Goal: Transaction & Acquisition: Purchase product/service

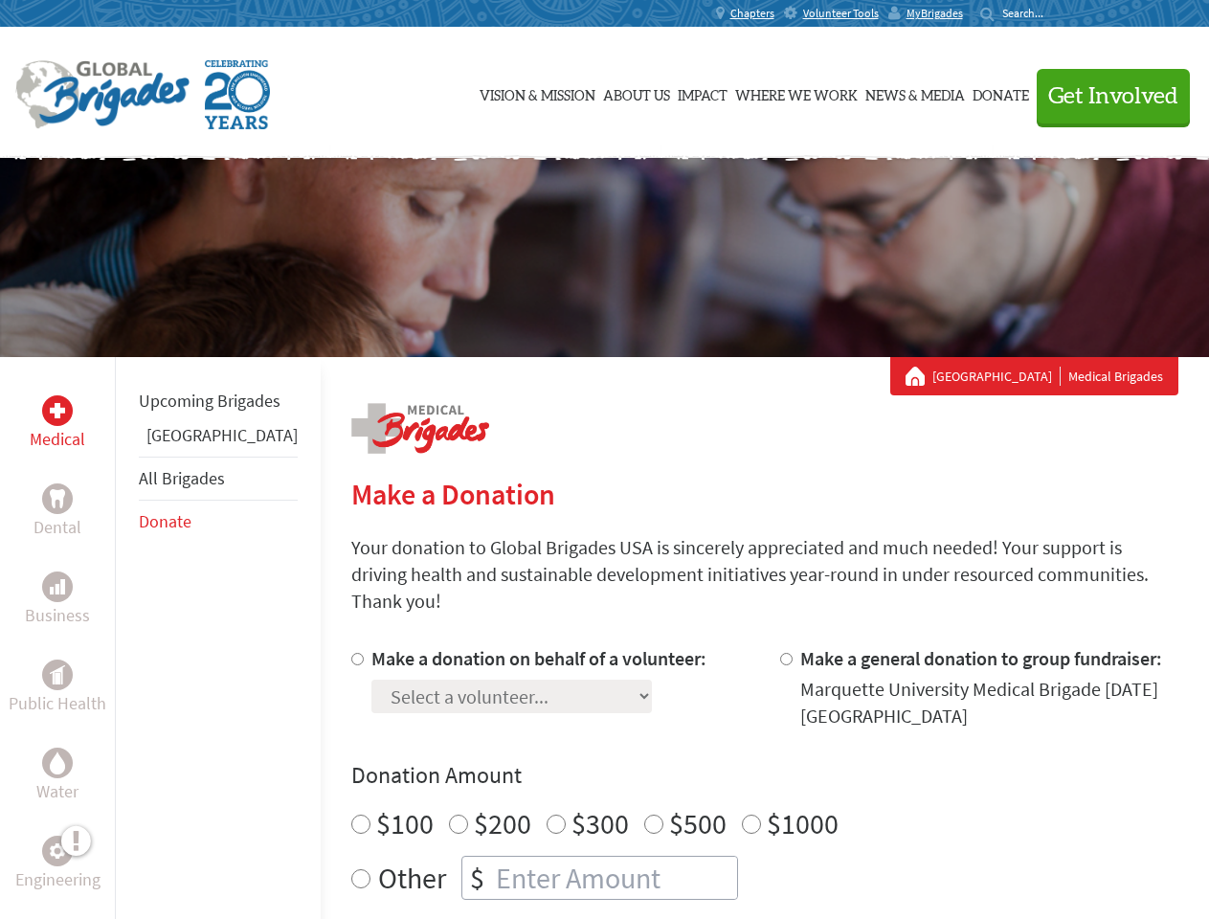
click at [1057, 13] on div "Search for:" at bounding box center [1018, 13] width 77 height 15
click at [1104, 96] on span "Get Involved" at bounding box center [1113, 96] width 130 height 23
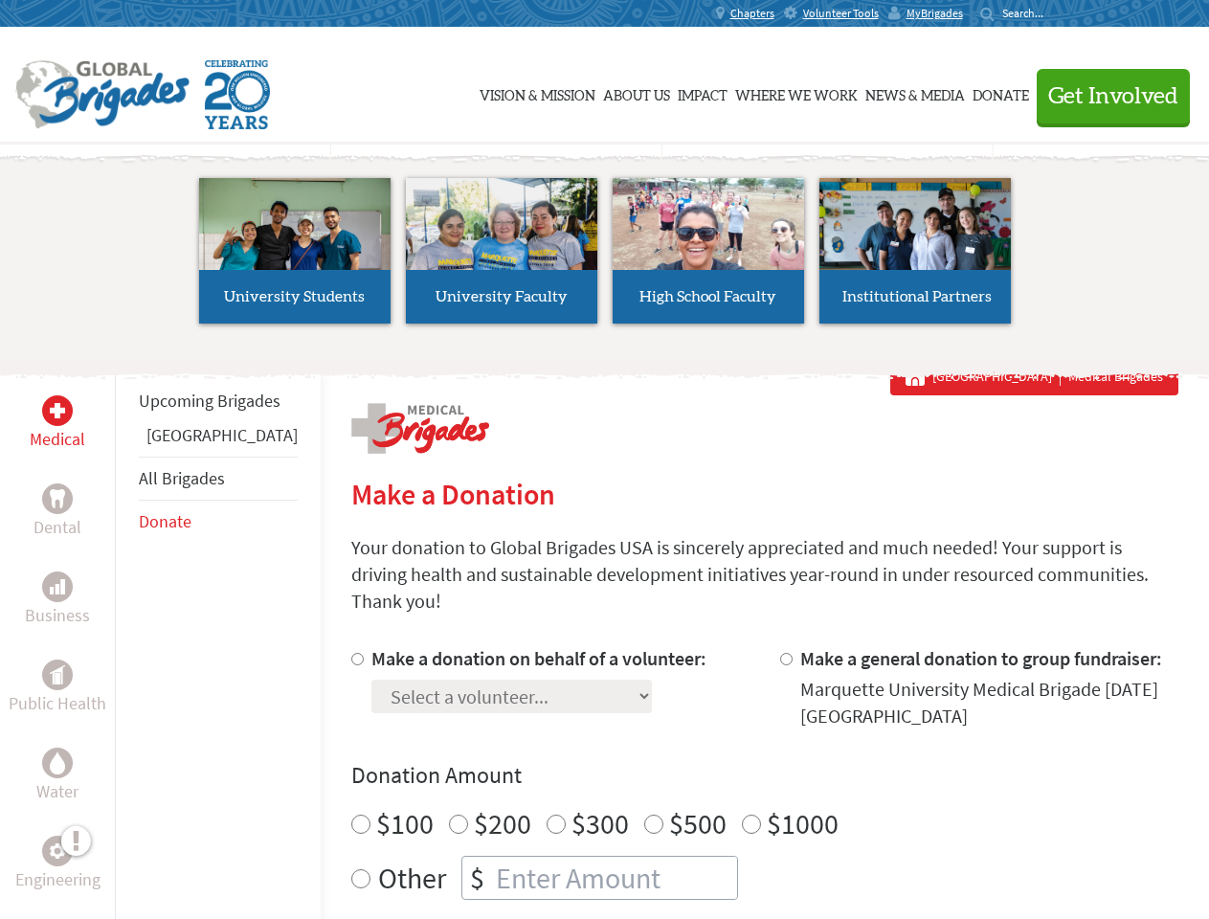
click at [605, 257] on li "High School Faculty" at bounding box center [708, 251] width 207 height 176
click at [126, 637] on div "Upcoming Brigades Panama All Brigades Donate" at bounding box center [218, 816] width 206 height 919
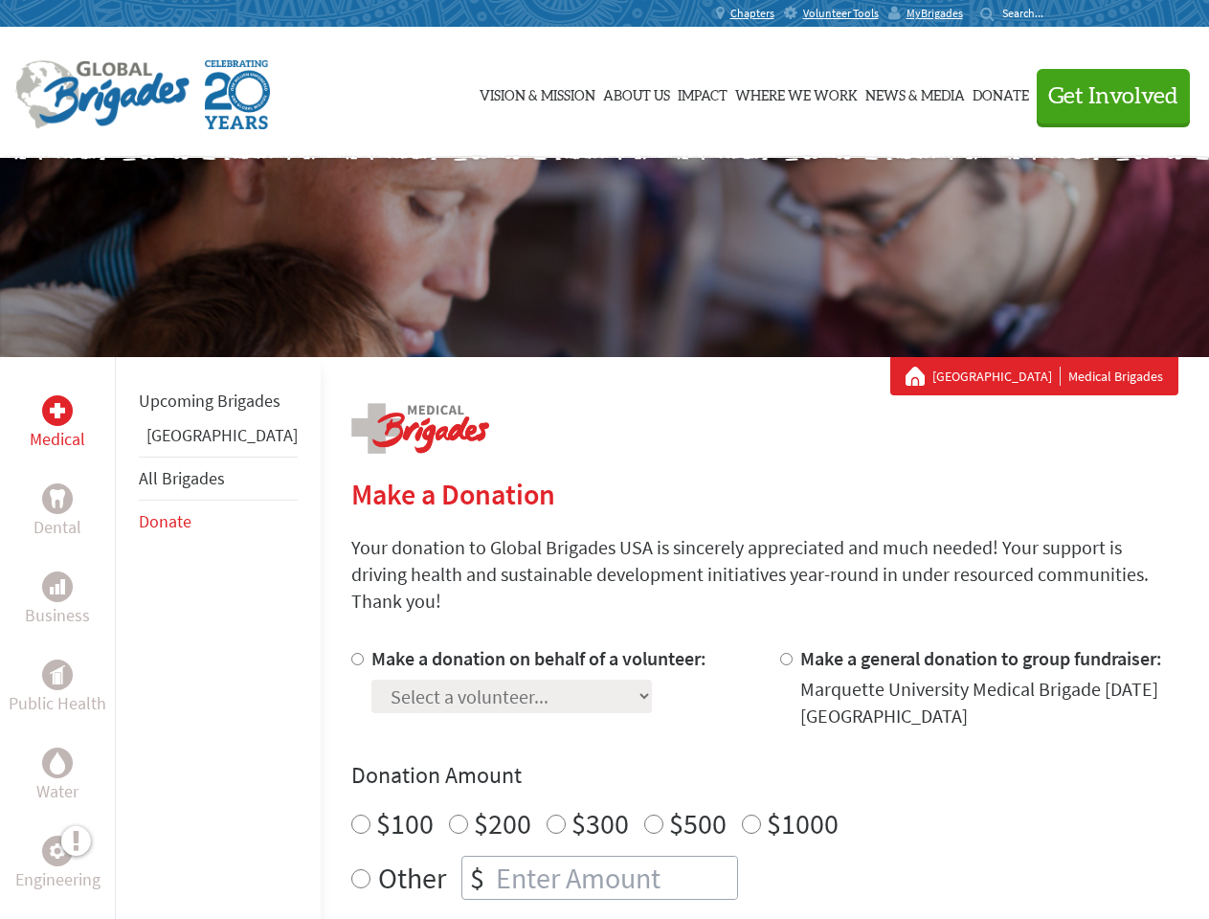
click at [731, 769] on div "Donation Amount $100 $200 $300 $500 $1000 Other $" at bounding box center [764, 830] width 827 height 140
click at [351, 653] on input "Make a donation on behalf of a volunteer:" at bounding box center [357, 659] width 12 height 12
radio input "true"
click at [780, 653] on input "Make a general donation to group fundraiser:" at bounding box center [786, 659] width 12 height 12
radio input "true"
